Goal: Task Accomplishment & Management: Use online tool/utility

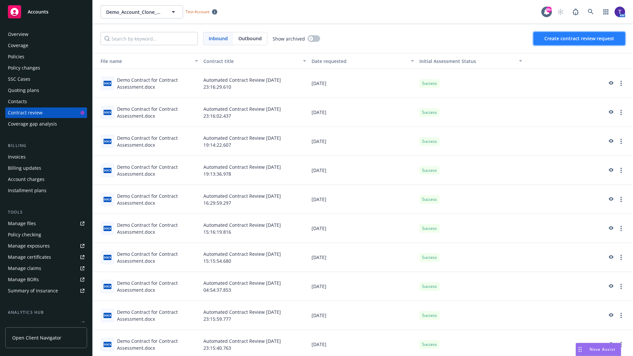
click at [580, 39] on span "Create contract review request" at bounding box center [580, 38] width 70 height 6
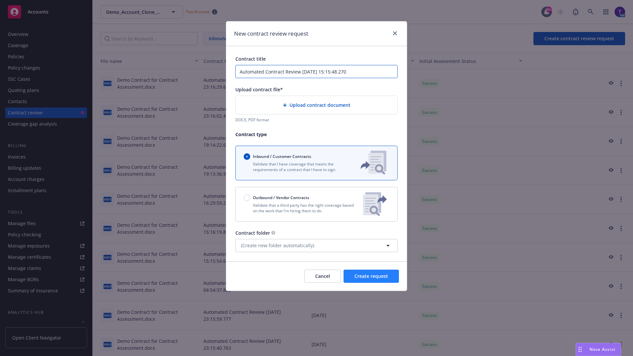
type input "Automated Contract Review [DATE] 15:15:48.270"
click at [317, 204] on p "Validate that a third party has the right coverage based on the work that I'm h…" at bounding box center [301, 208] width 114 height 11
radio input "false"
radio input "true"
click at [371, 279] on span "Create request" at bounding box center [372, 276] width 34 height 6
